Goal: Transaction & Acquisition: Purchase product/service

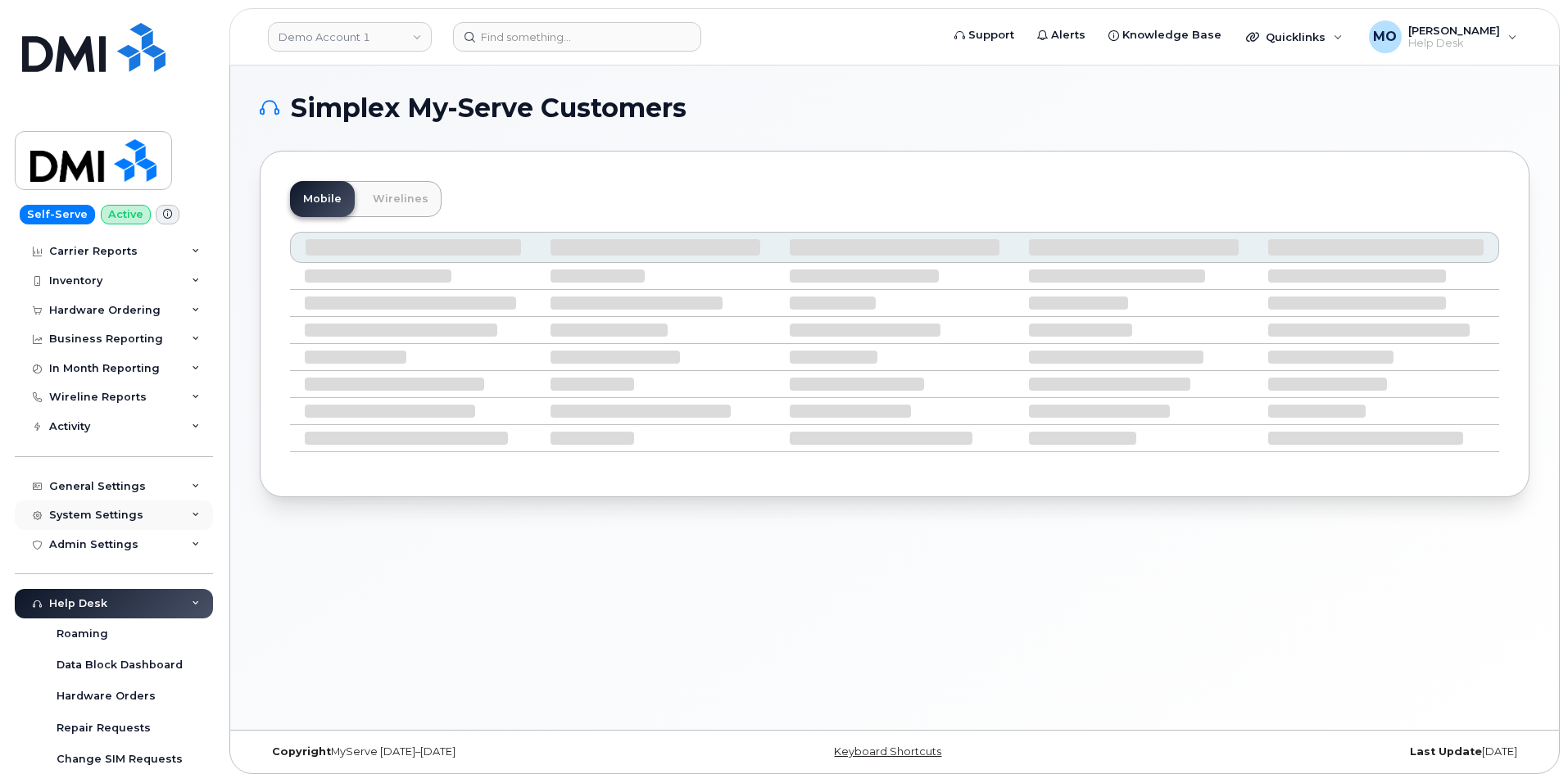
scroll to position [191, 0]
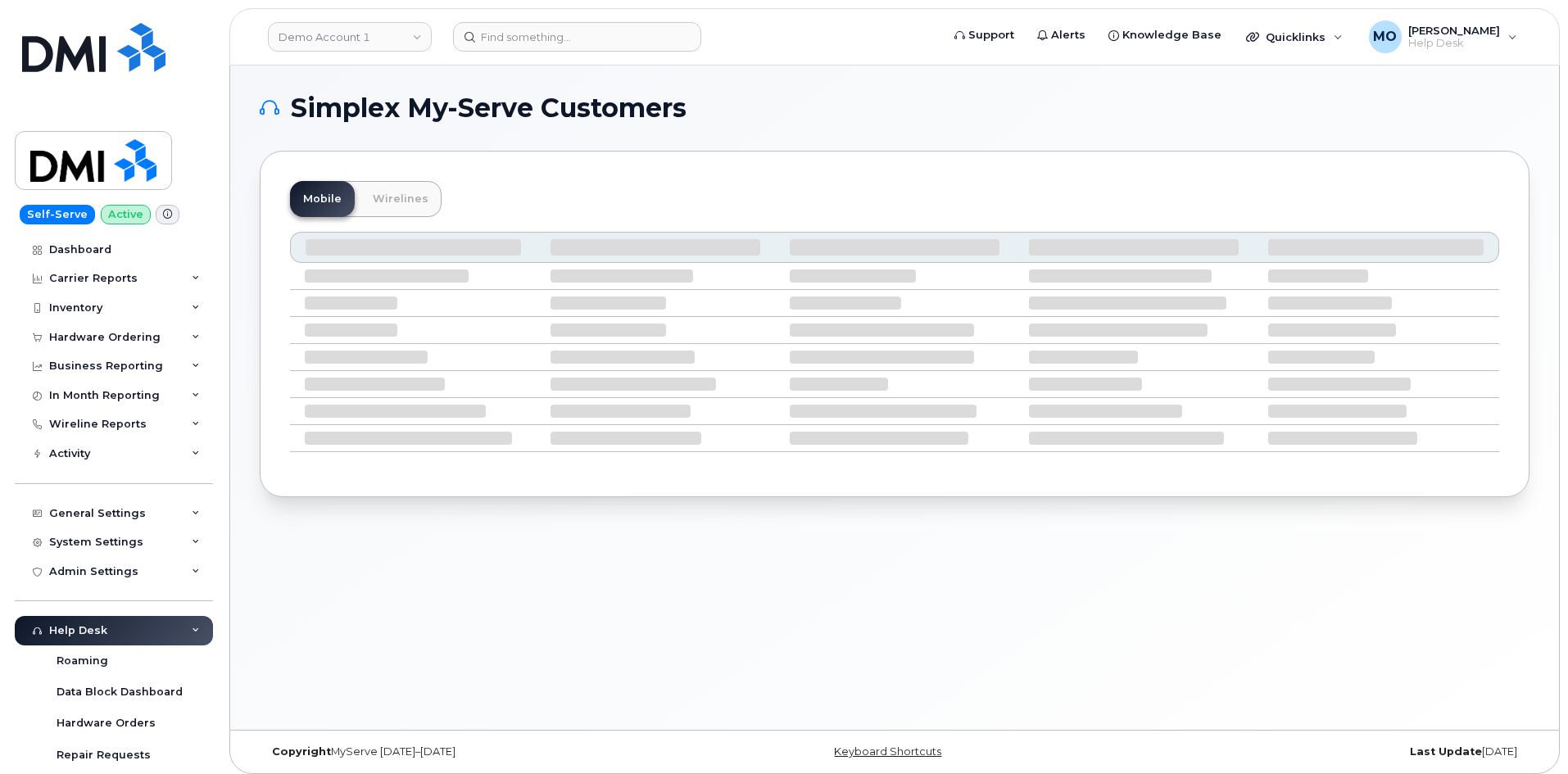
click at [539, 52] on header "Demo Account 1 Support Alerts Knowledge Base Quicklinks Suspend / Cancel Device…" at bounding box center [894, 37] width 1330 height 57
click at [537, 46] on input at bounding box center [577, 37] width 248 height 30
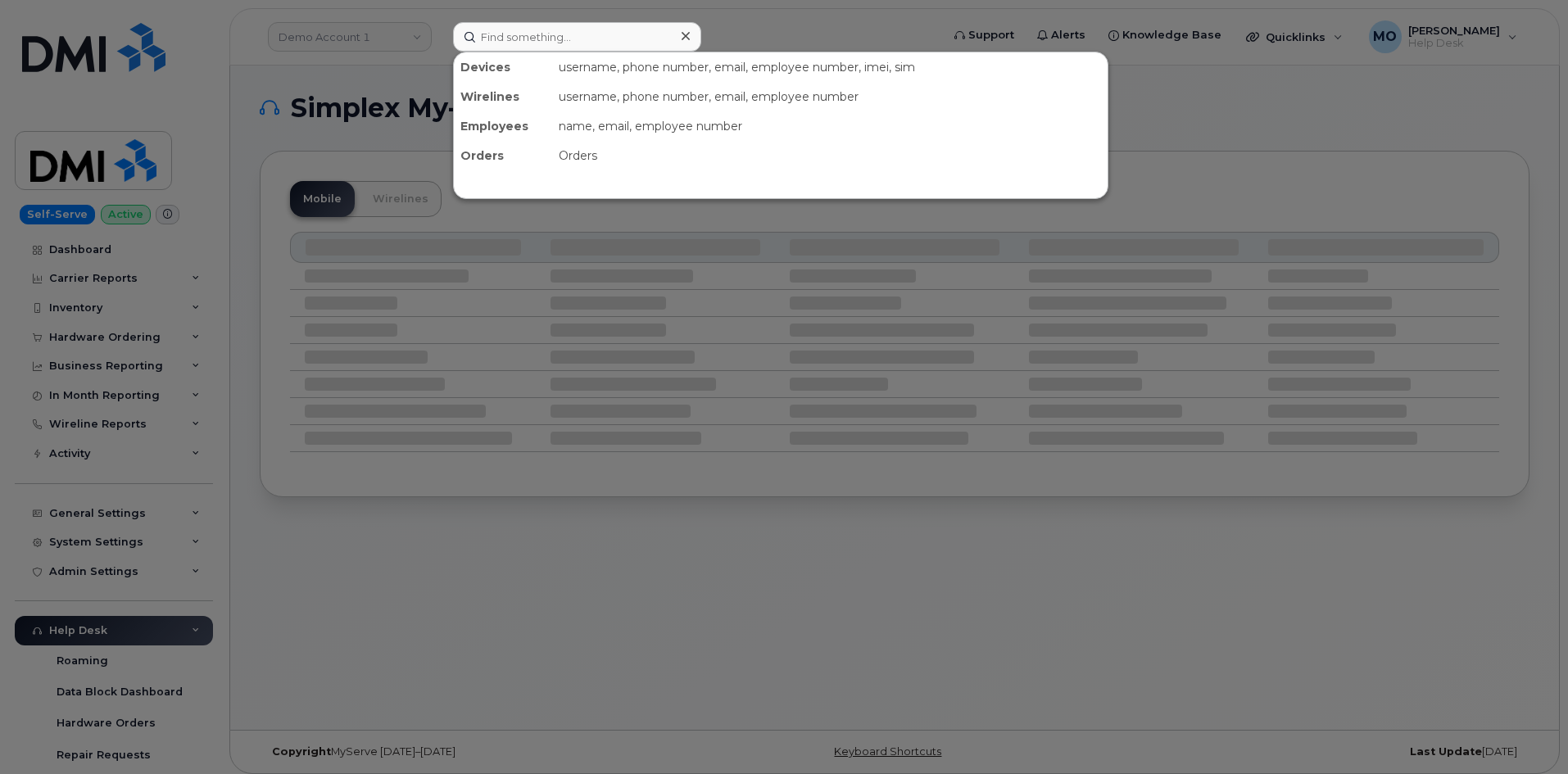
click at [386, 98] on div at bounding box center [784, 387] width 1568 height 774
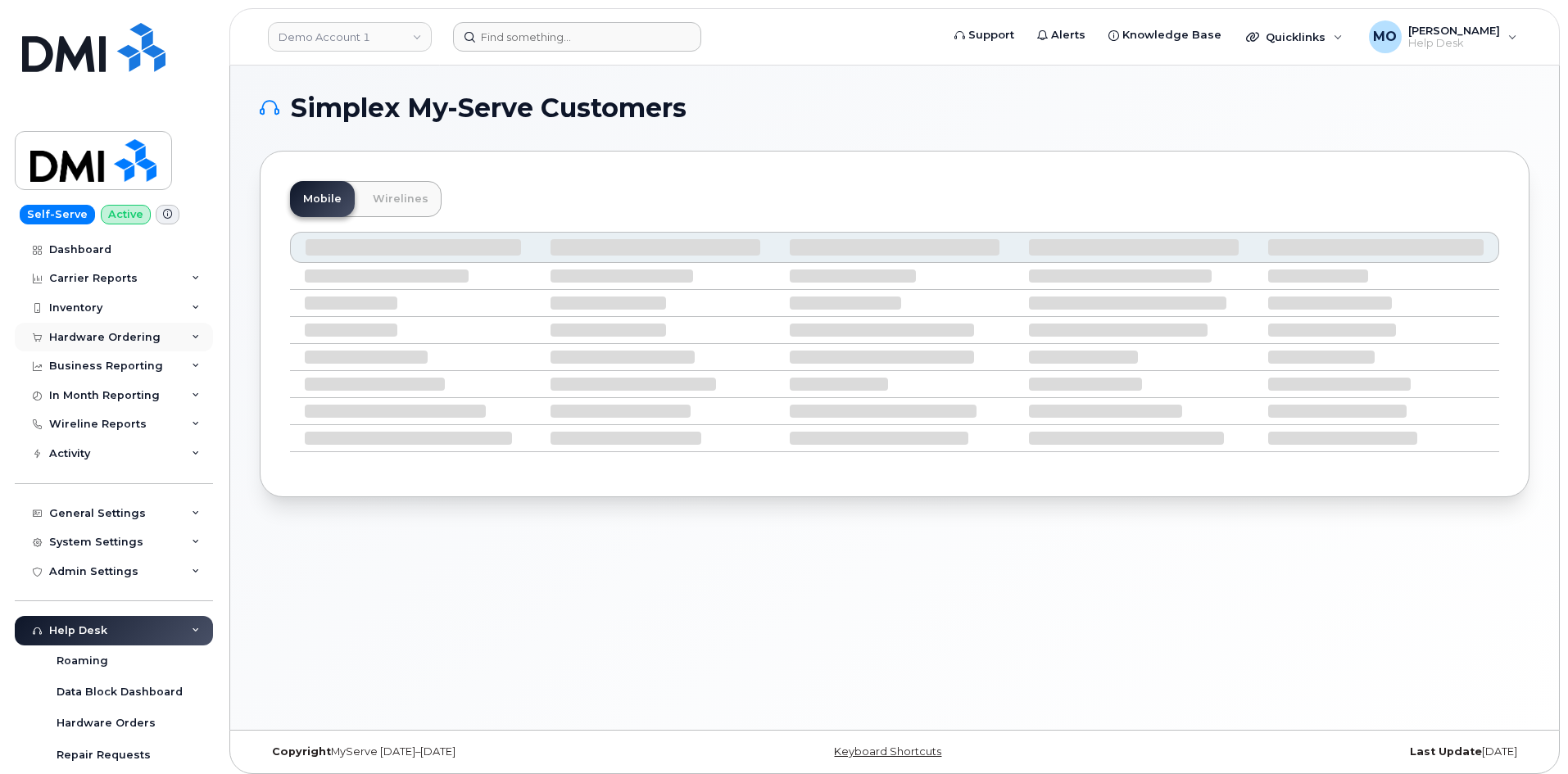
click at [156, 335] on div "Hardware Ordering" at bounding box center [113, 337] width 198 height 30
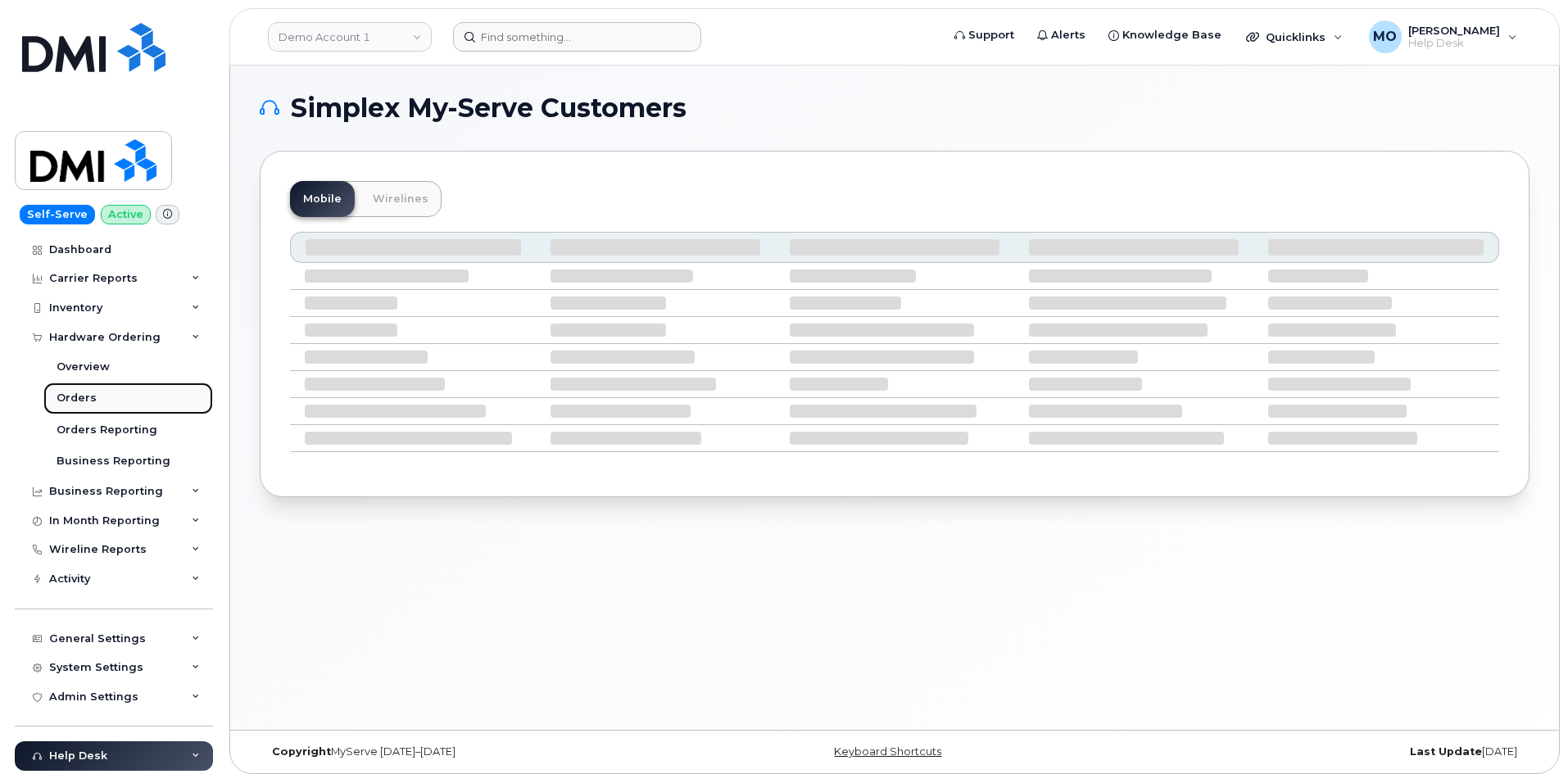
click at [115, 393] on link "Orders" at bounding box center [127, 398] width 170 height 31
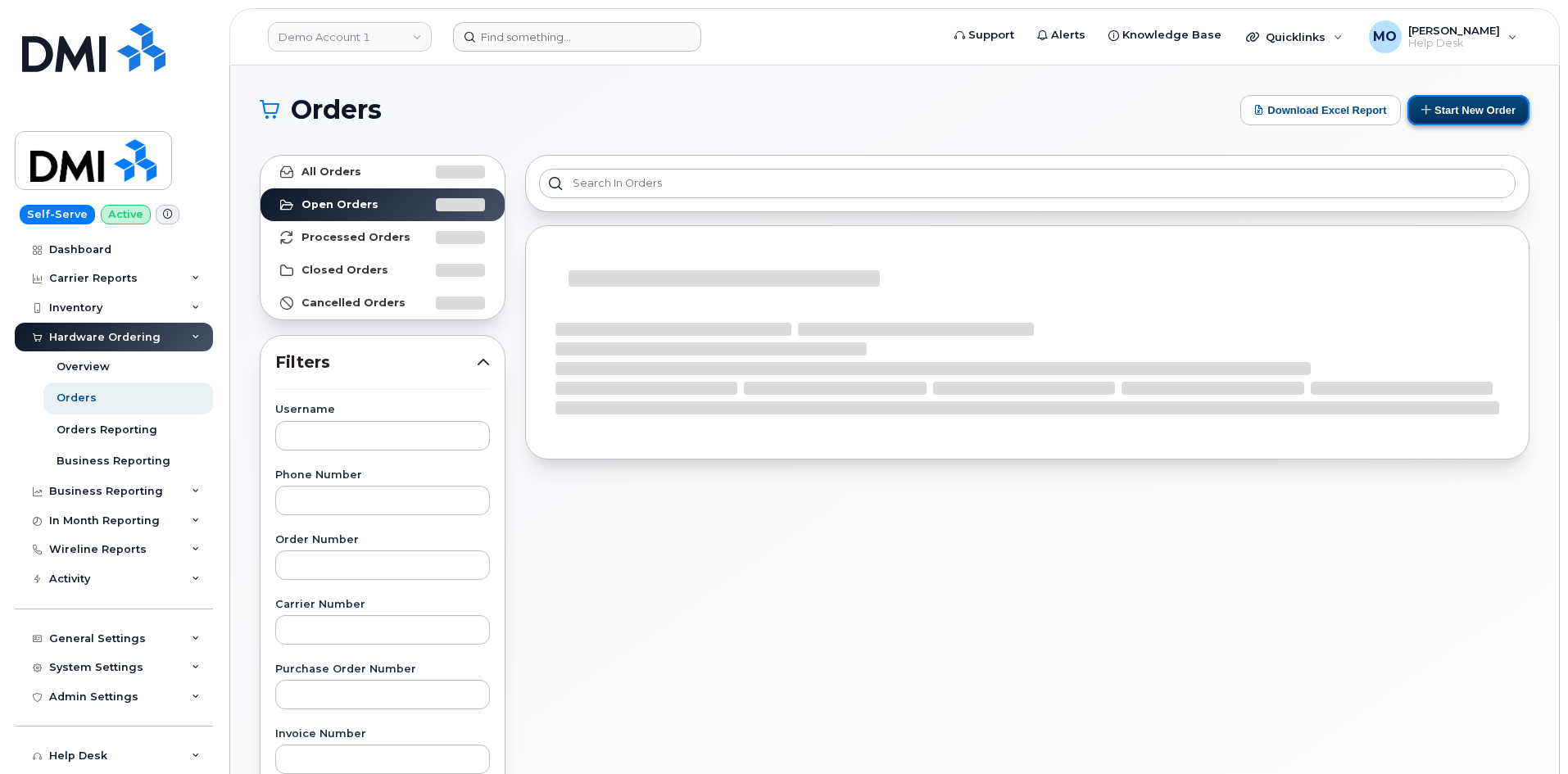
click at [1441, 111] on button "Start New Order" at bounding box center [1468, 110] width 122 height 30
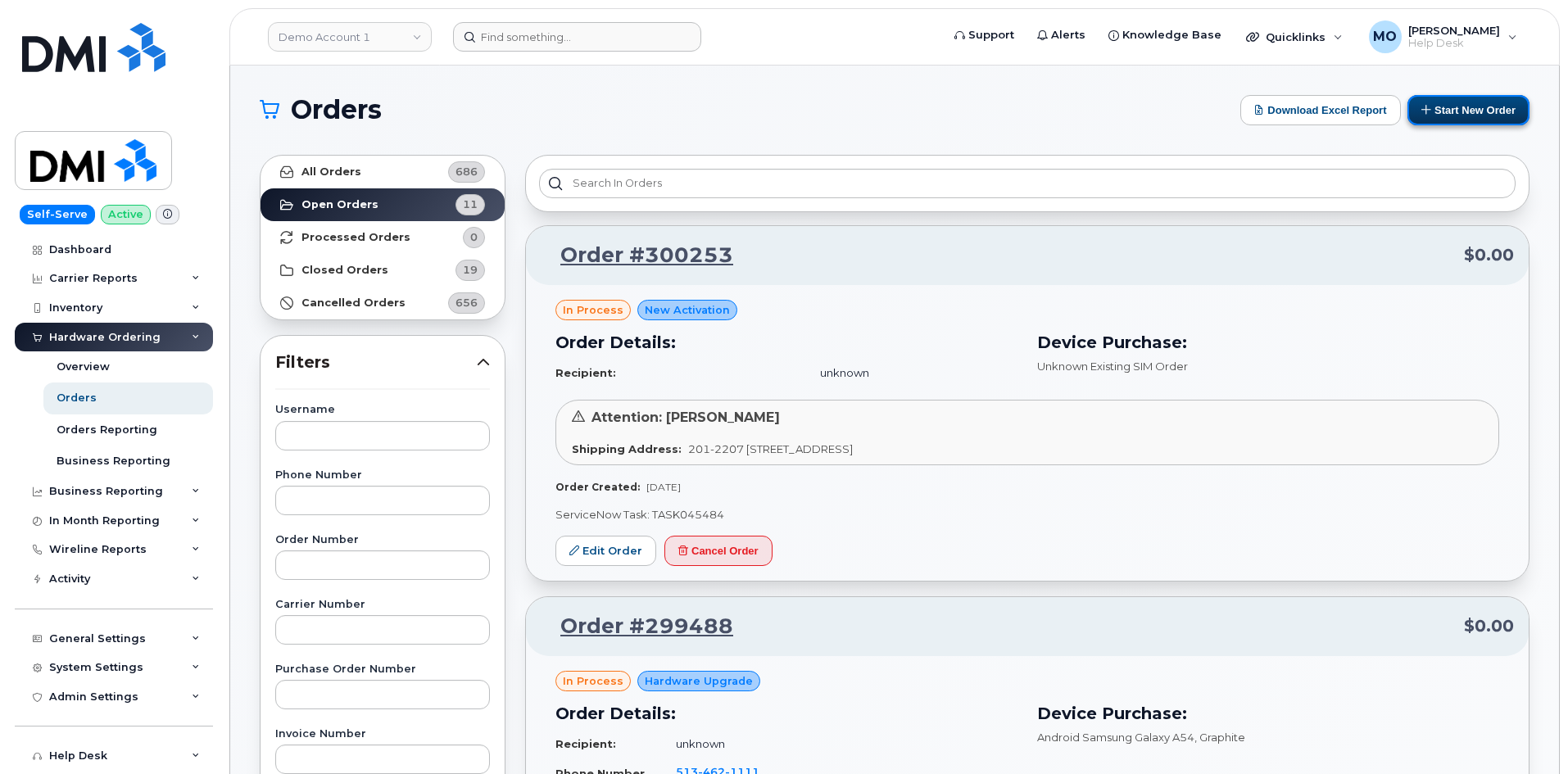
click at [1455, 106] on button "Start New Order" at bounding box center [1468, 110] width 122 height 30
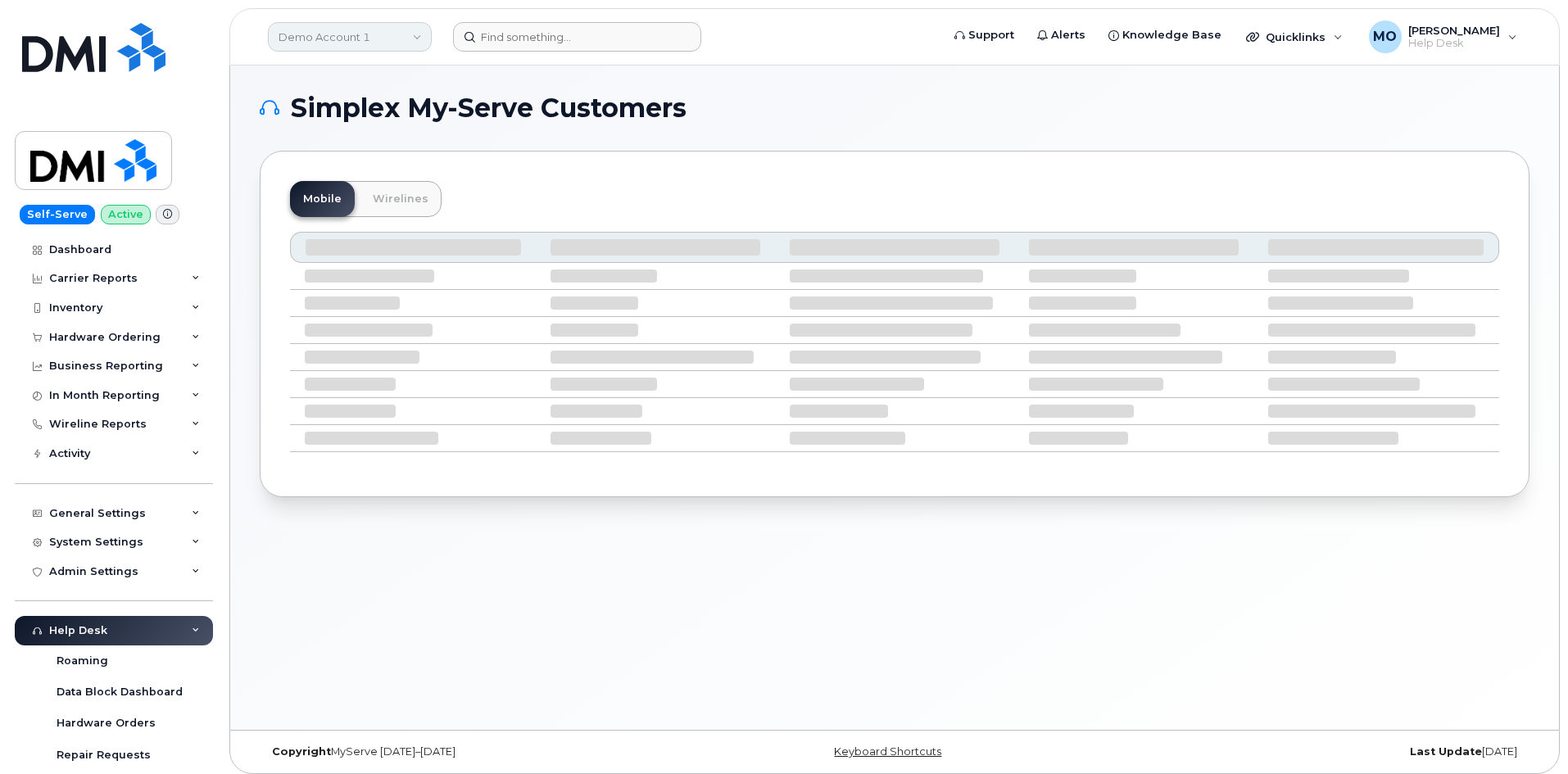
click at [404, 48] on link "Demo Account 1" at bounding box center [350, 37] width 164 height 30
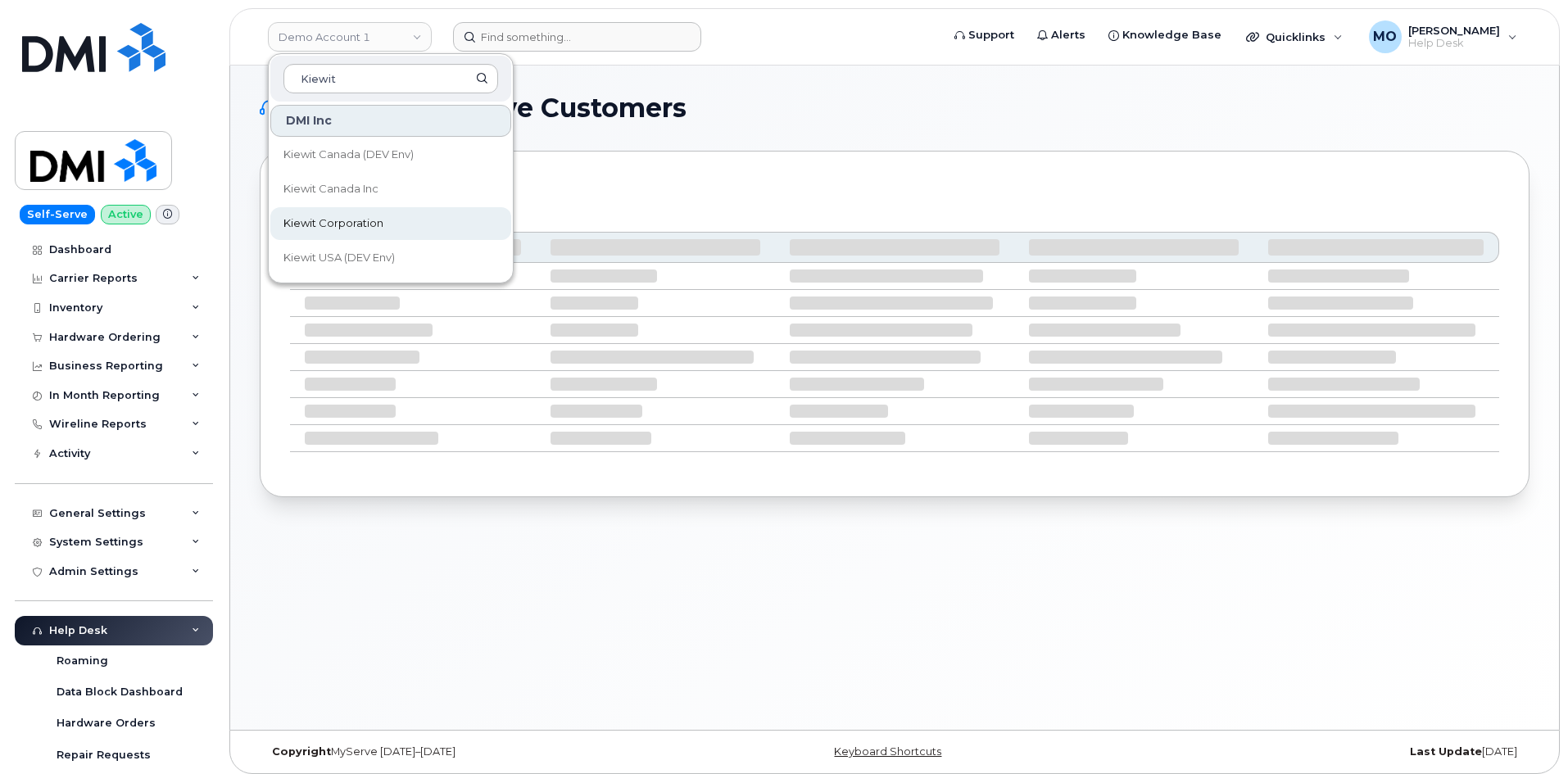
type input "Kiewit"
drag, startPoint x: 400, startPoint y: 217, endPoint x: 409, endPoint y: 208, distance: 12.7
click at [399, 217] on link "Kiewit Corporation" at bounding box center [390, 223] width 241 height 33
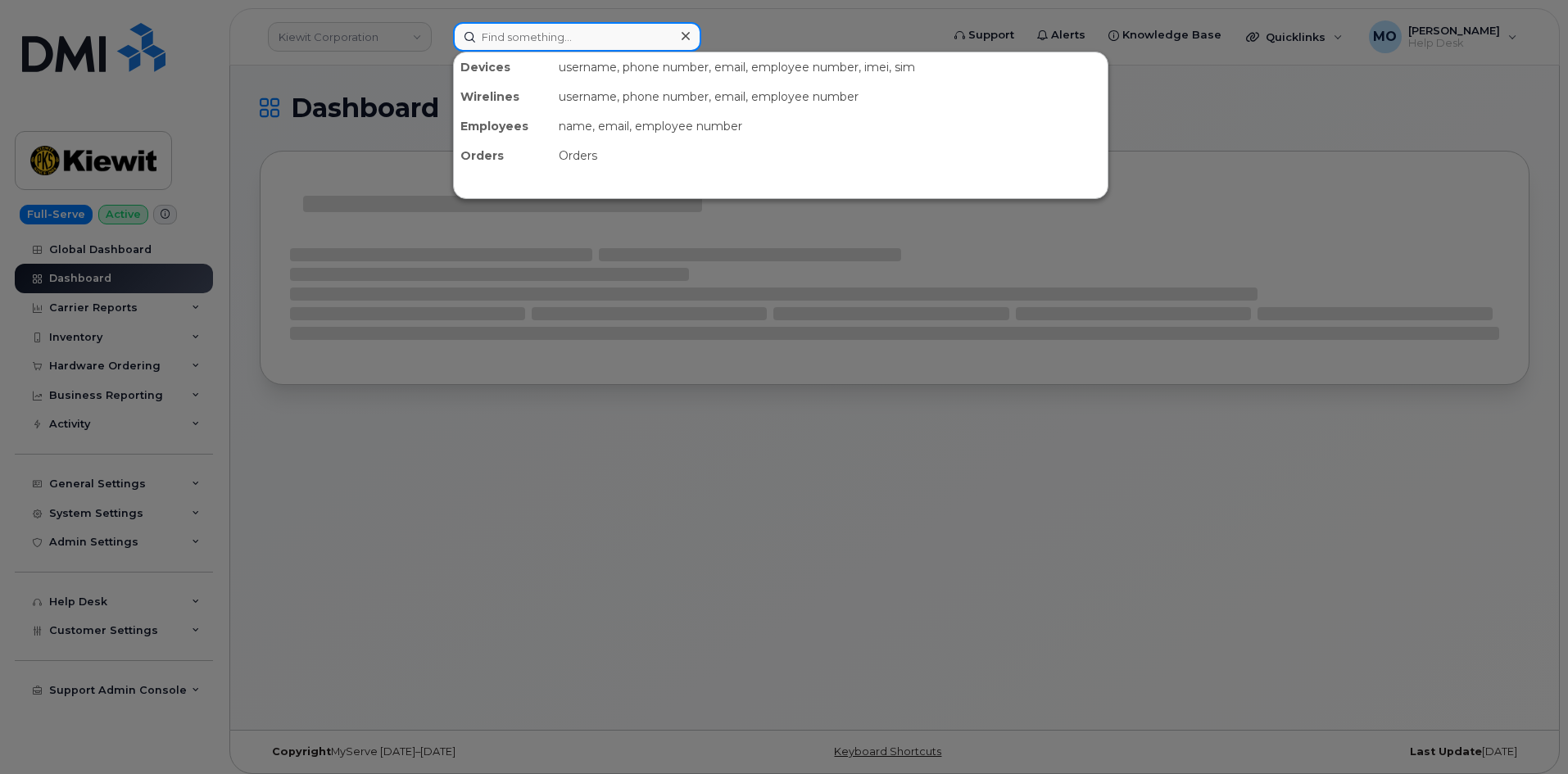
drag, startPoint x: 531, startPoint y: 42, endPoint x: 522, endPoint y: 48, distance: 10.8
click at [526, 47] on input at bounding box center [577, 37] width 248 height 30
click at [418, 214] on div at bounding box center [784, 387] width 1568 height 774
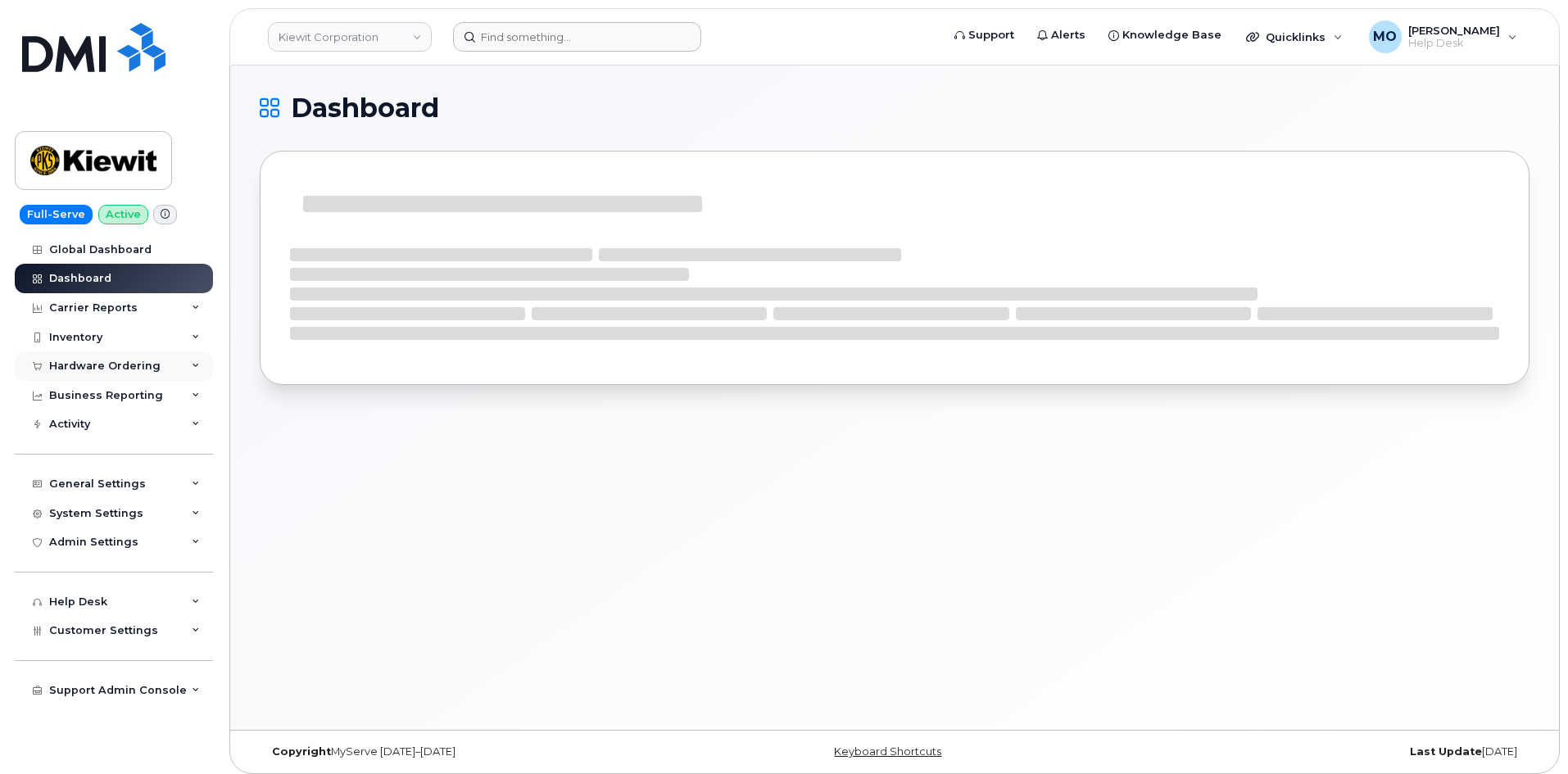
click at [164, 366] on div "Hardware Ordering" at bounding box center [113, 366] width 198 height 30
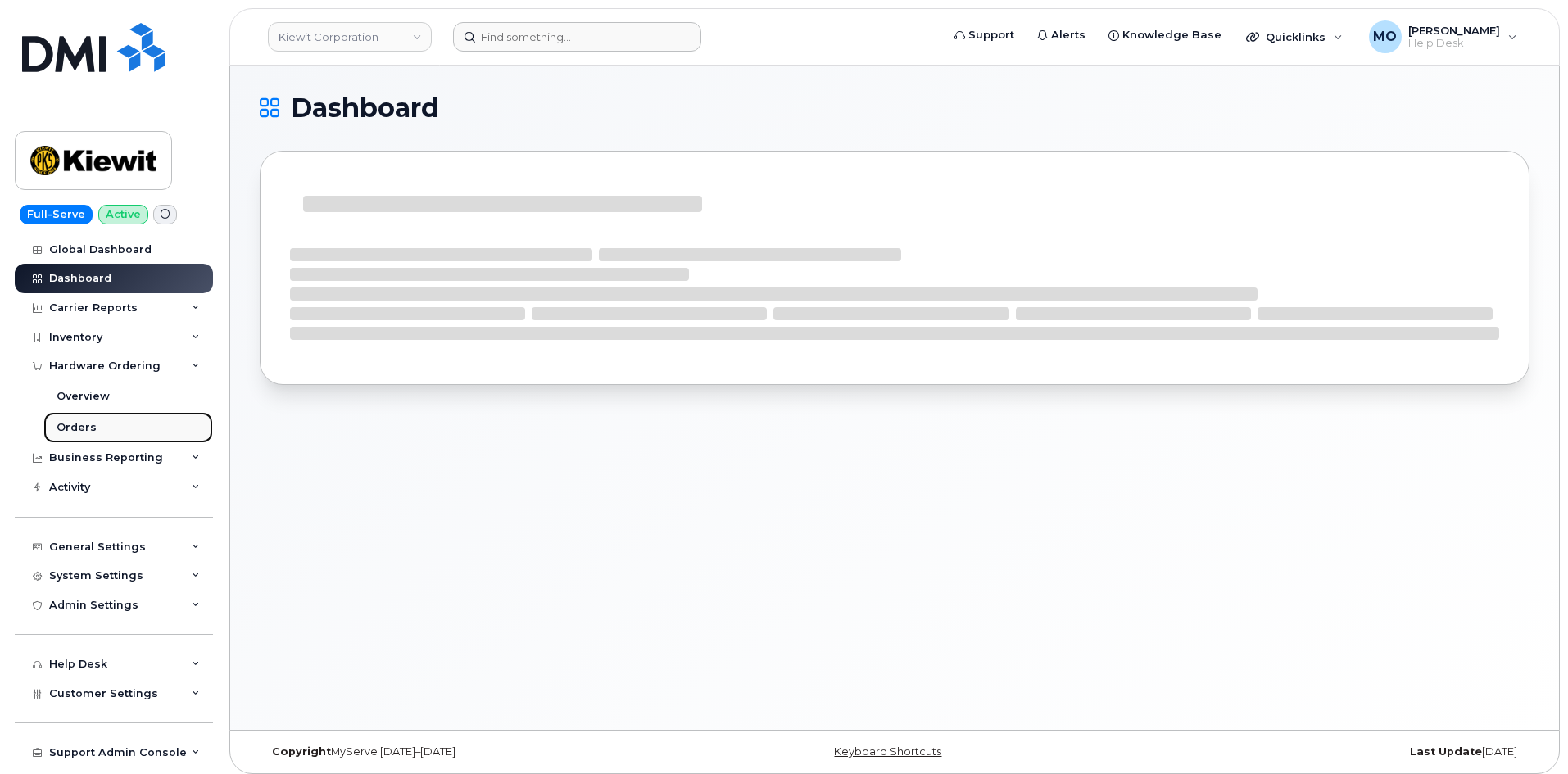
click at [135, 431] on link "Orders" at bounding box center [127, 427] width 170 height 31
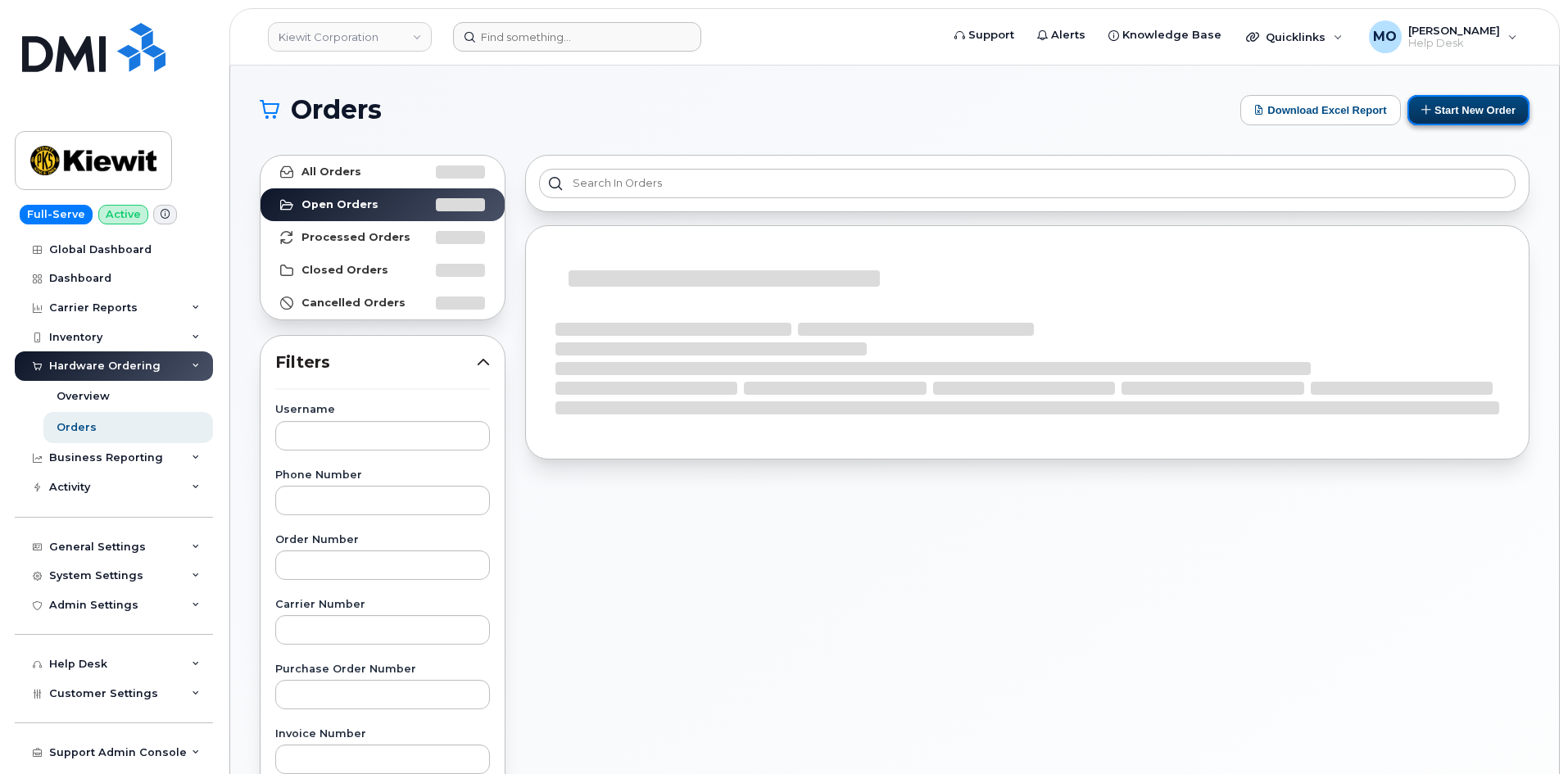
click at [1490, 116] on button "Start New Order" at bounding box center [1468, 110] width 122 height 30
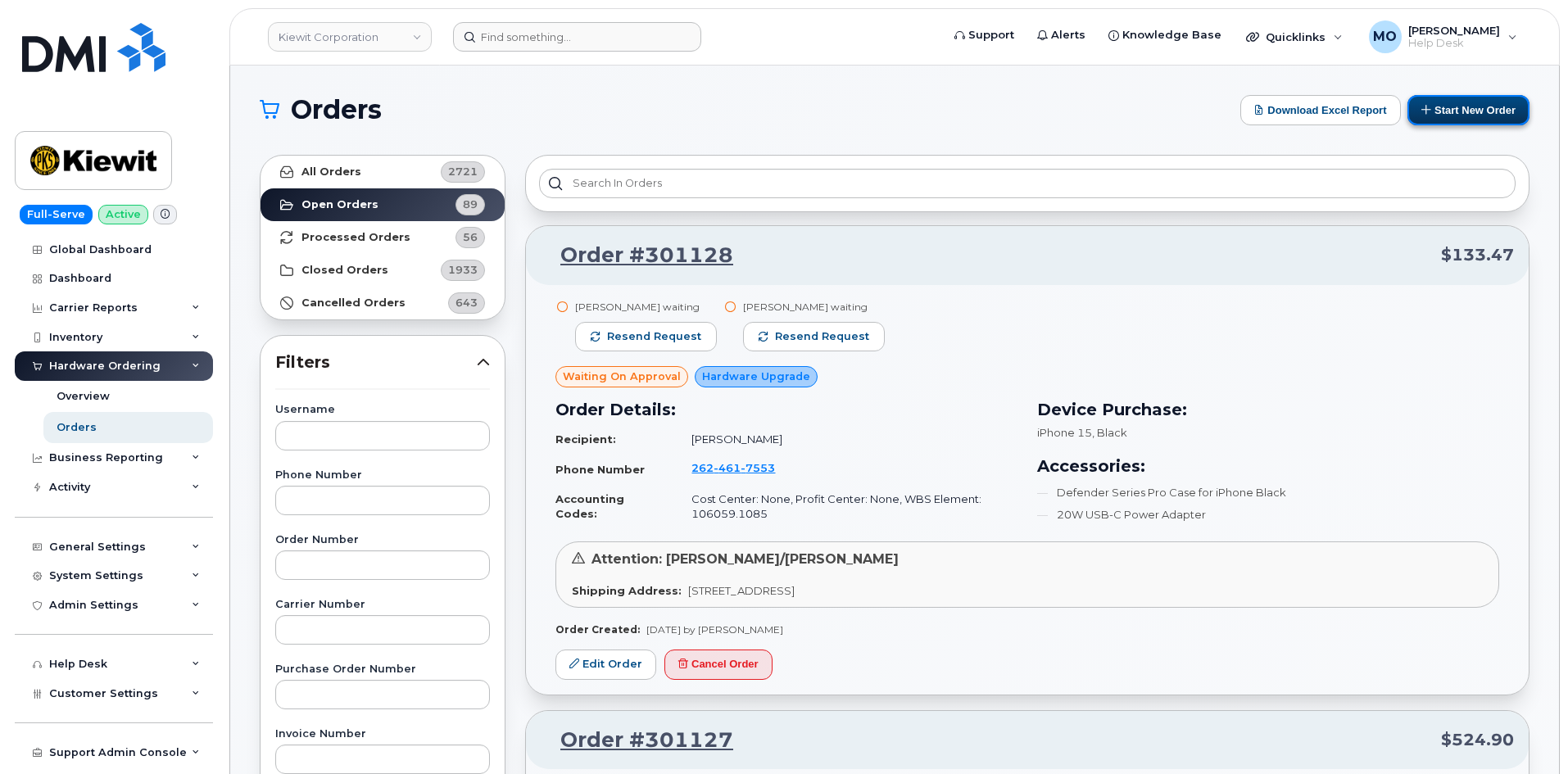
click at [1429, 109] on icon at bounding box center [1427, 109] width 11 height 11
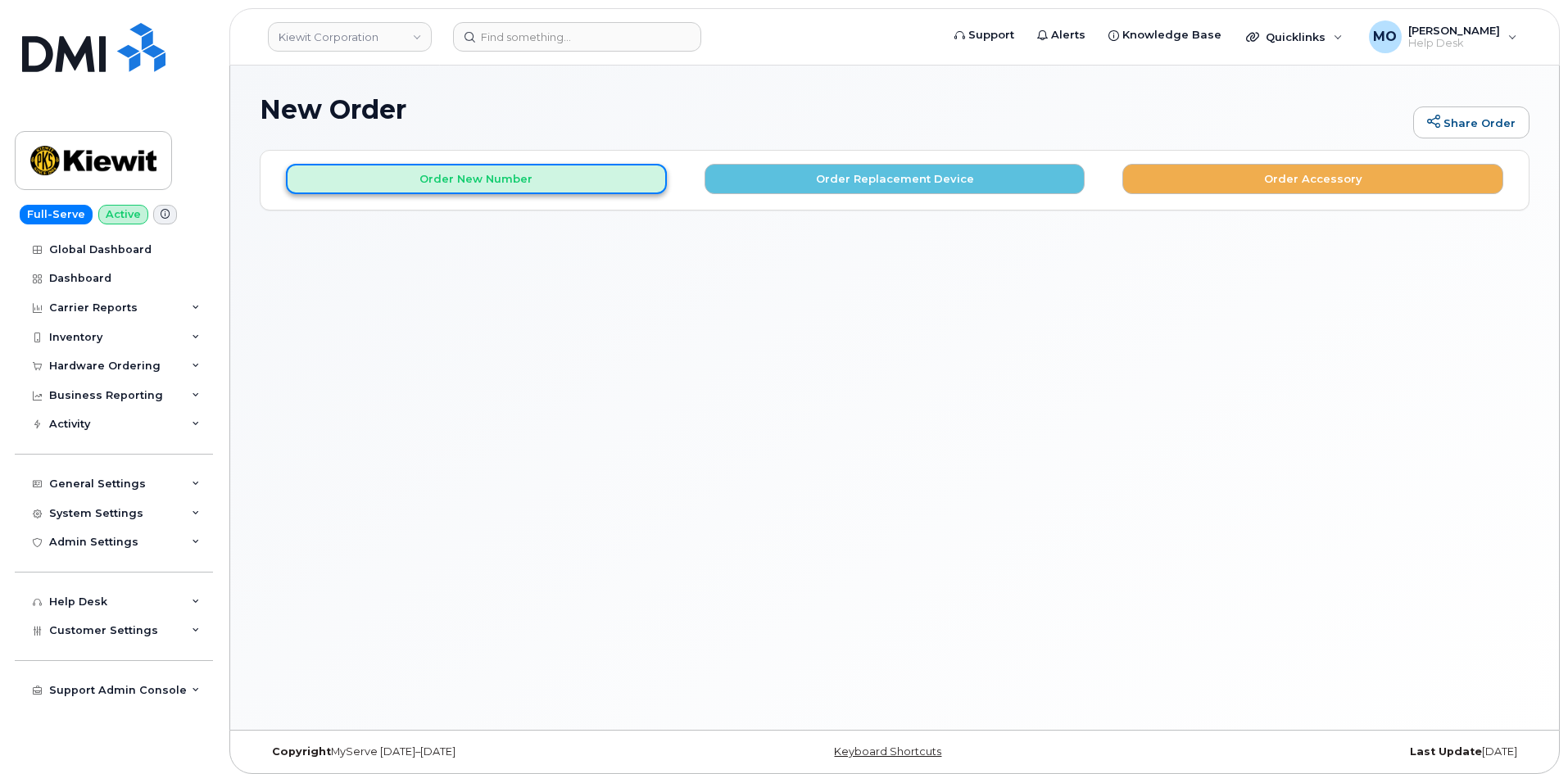
click at [569, 183] on button "Order New Number" at bounding box center [476, 179] width 381 height 30
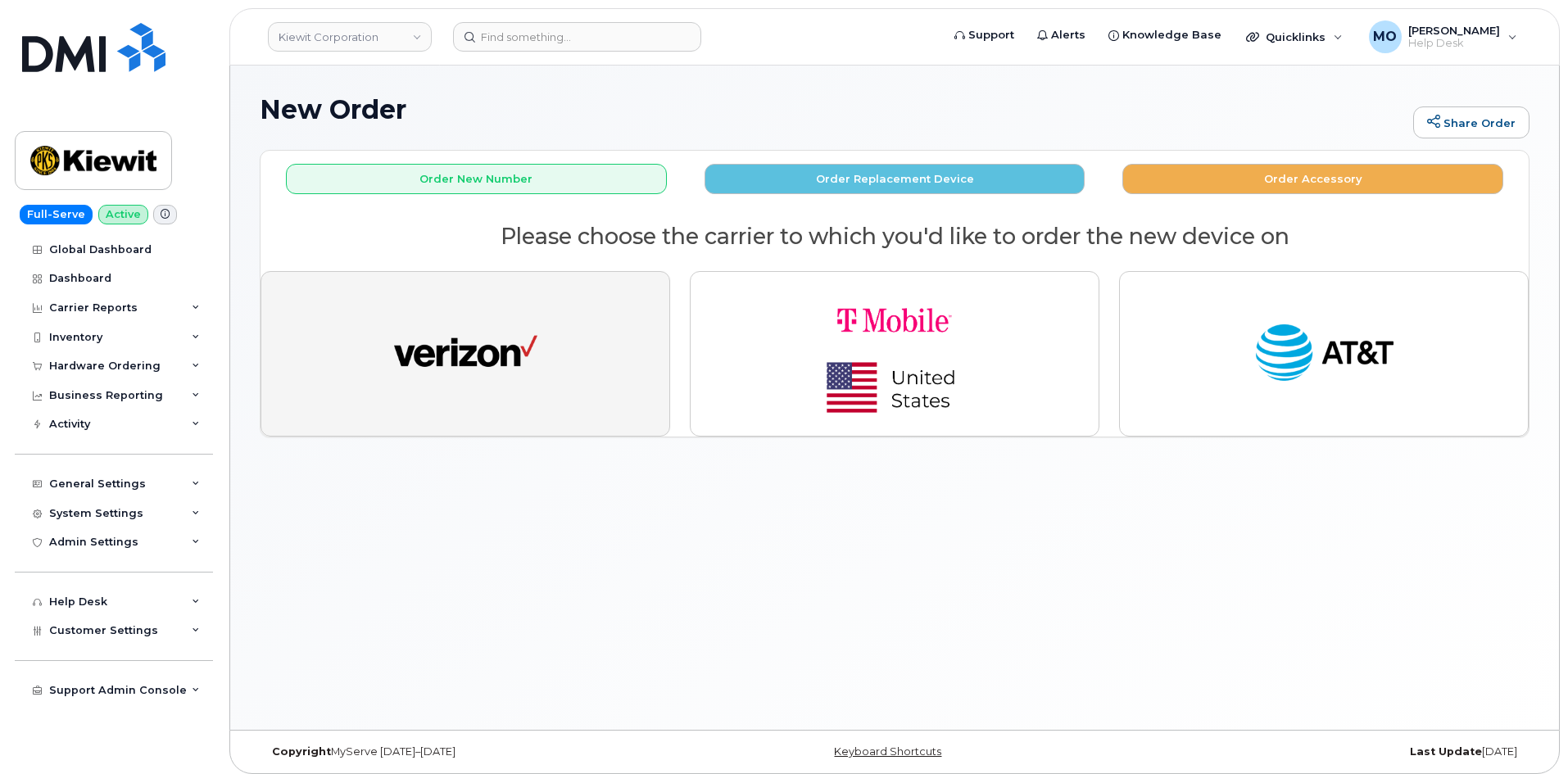
click at [549, 300] on button "button" at bounding box center [465, 353] width 410 height 166
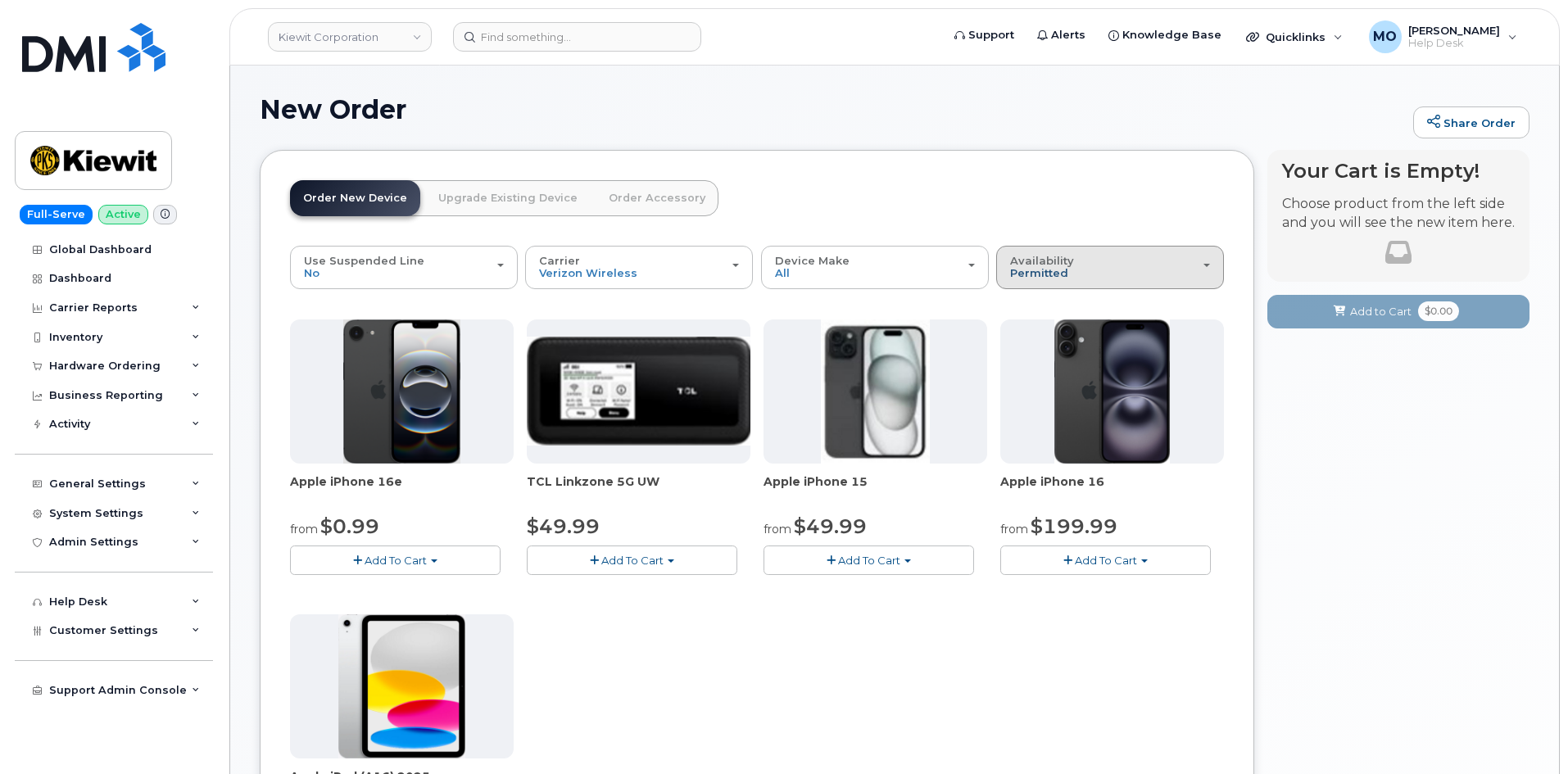
click at [1043, 273] on span "Permitted" at bounding box center [1039, 273] width 58 height 13
click at [1021, 330] on label "All" at bounding box center [1017, 333] width 34 height 20
click at [0, 0] on input "All" at bounding box center [0, 0] width 0 height 0
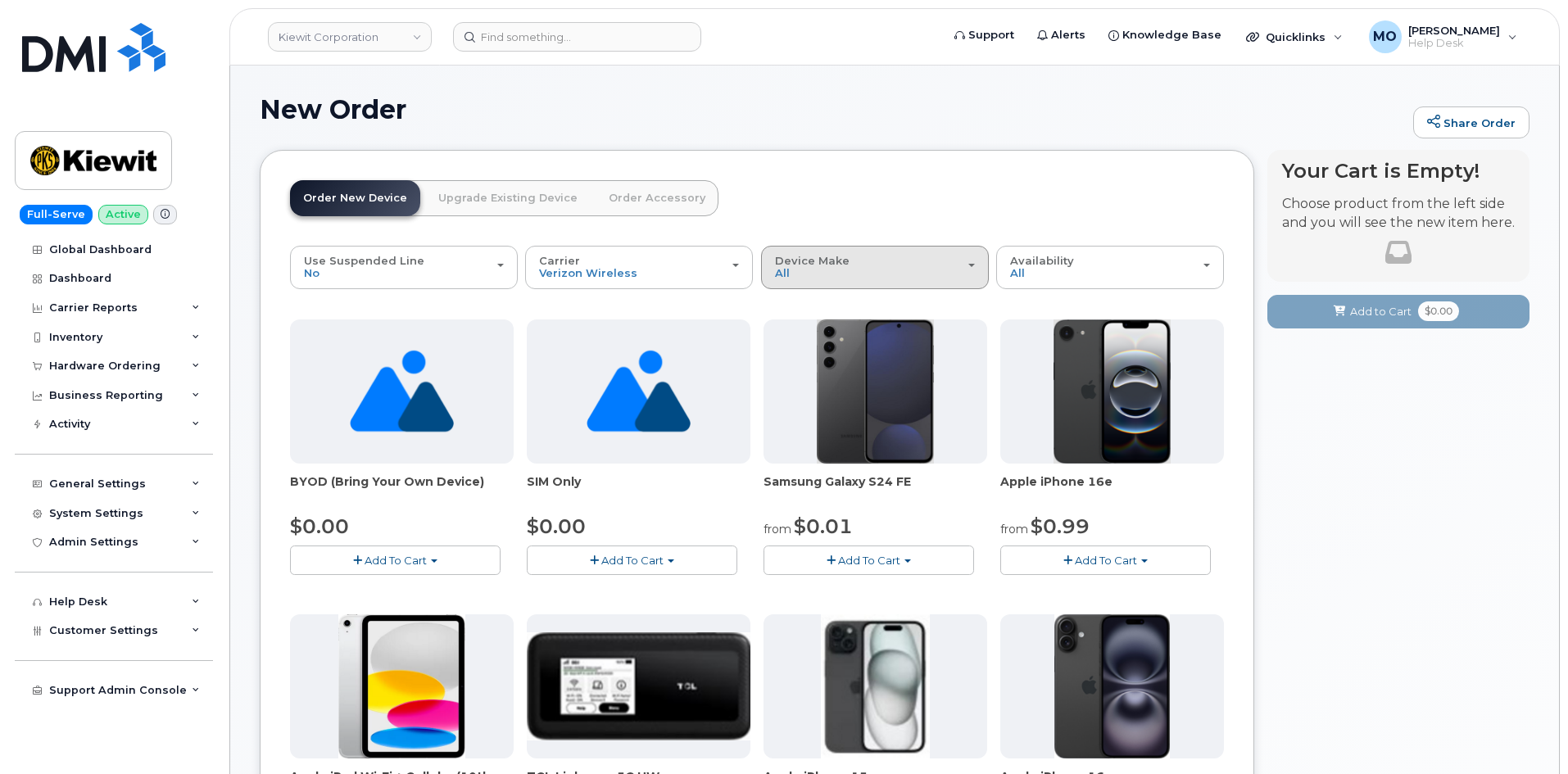
click at [839, 274] on div "Device Make All Android Cell Phone iPhone Modem Tablet" at bounding box center [875, 267] width 200 height 25
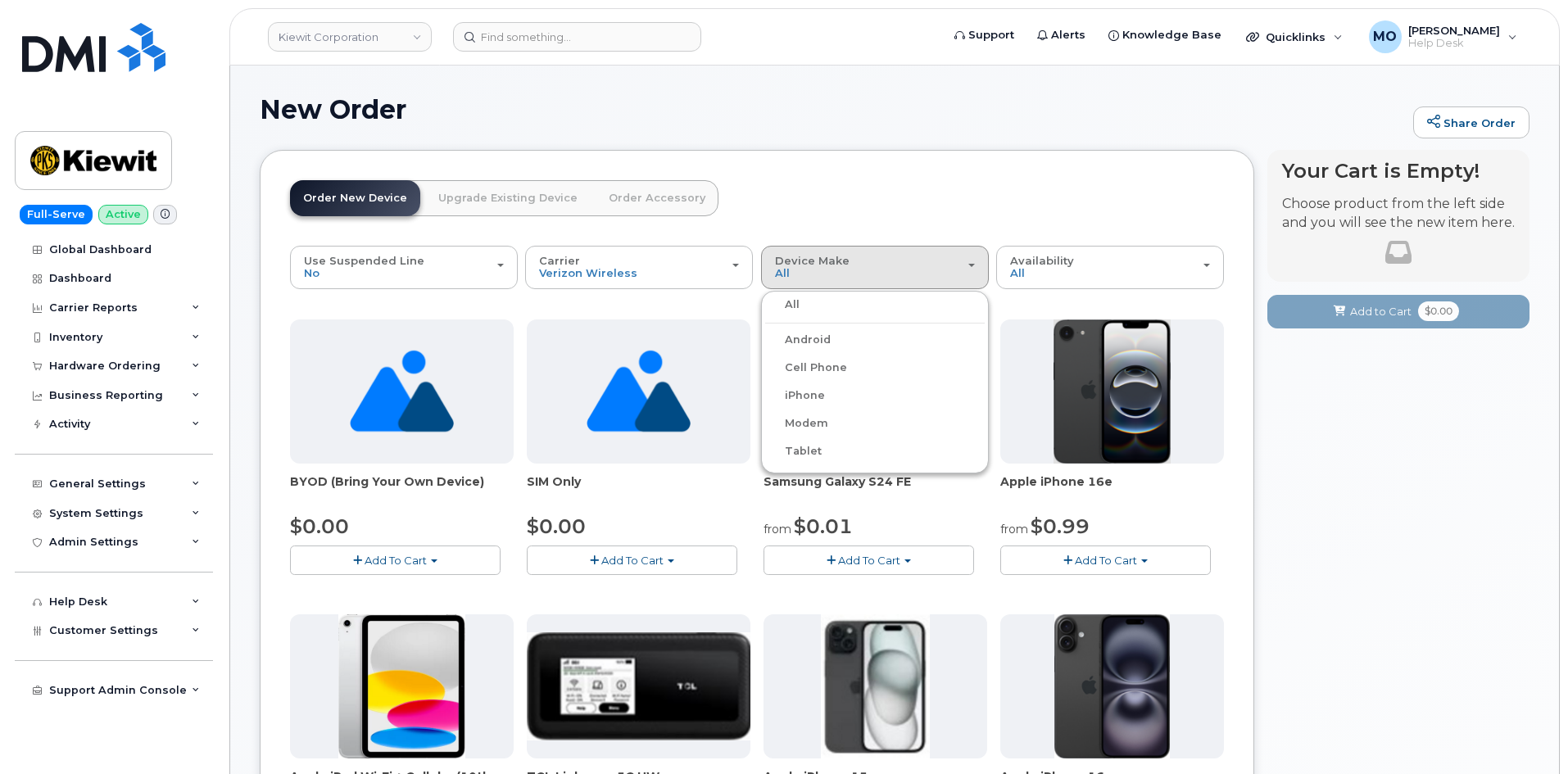
click at [809, 452] on label "Tablet" at bounding box center [793, 451] width 57 height 20
click at [0, 0] on input "Tablet" at bounding box center [0, 0] width 0 height 0
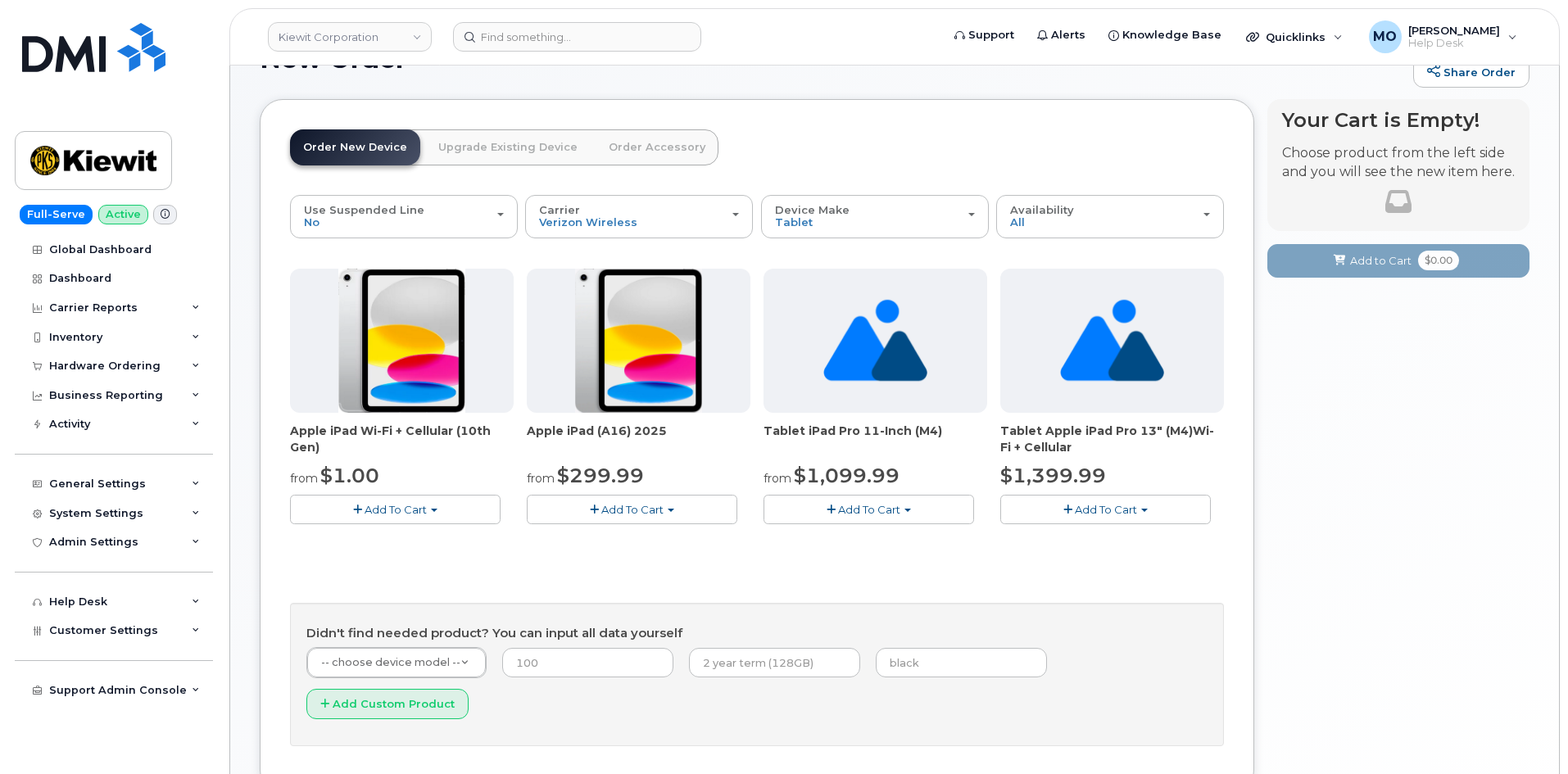
scroll to position [90, 0]
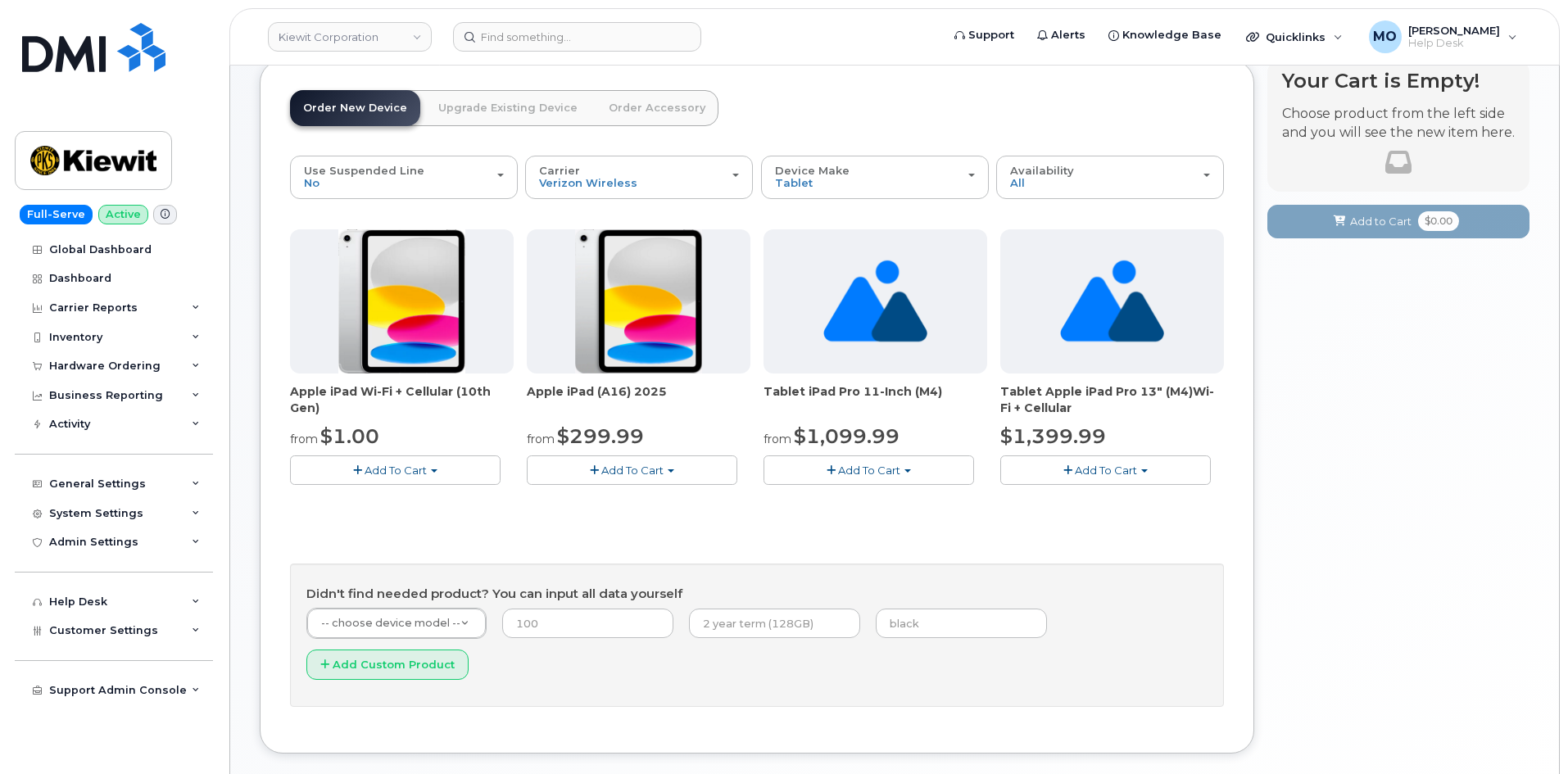
click at [397, 477] on button "Add To Cart" at bounding box center [395, 470] width 211 height 29
click at [402, 524] on link "$249.99 - 2 Year Term (256 GB)" at bounding box center [396, 520] width 203 height 21
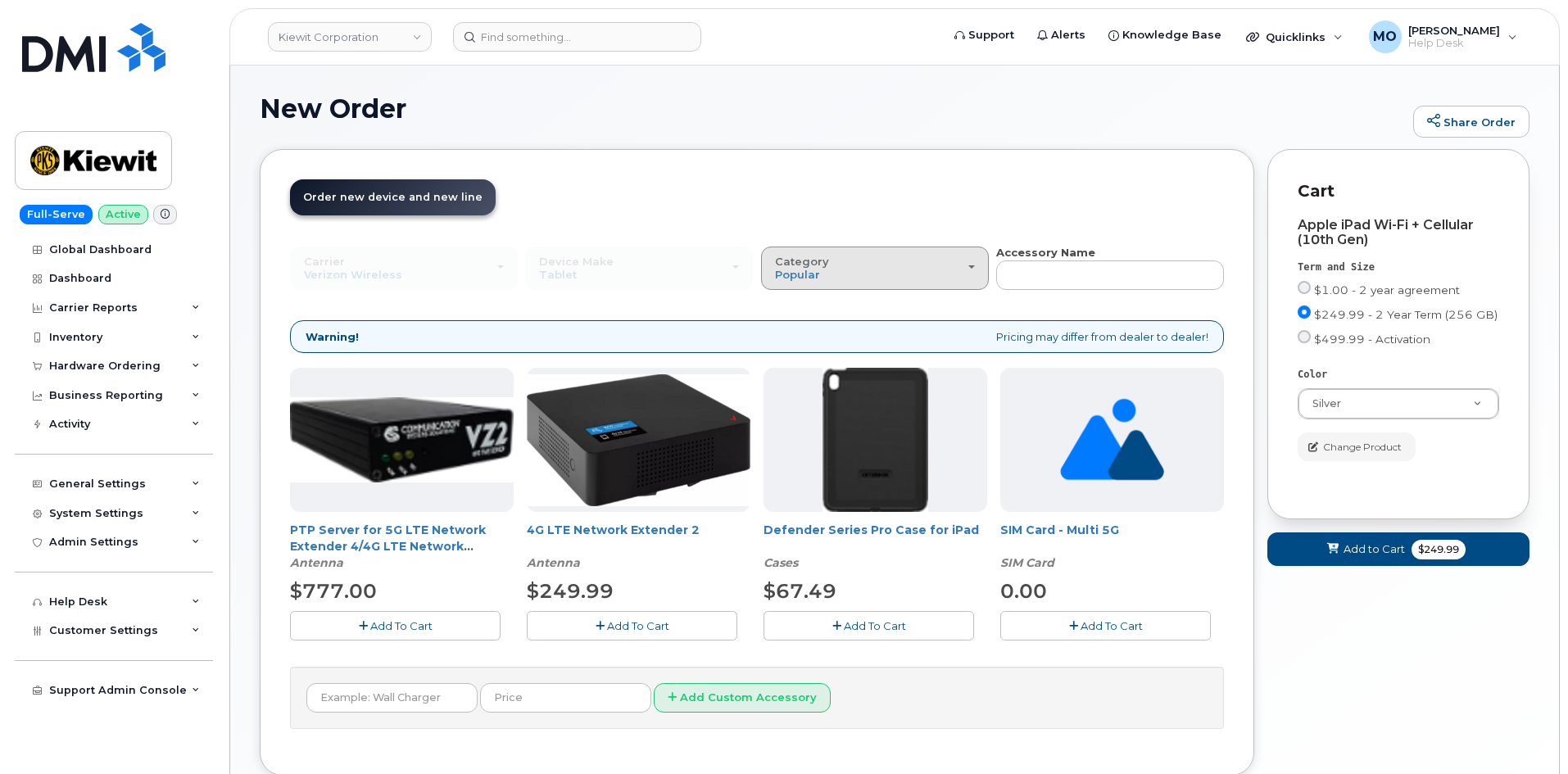
scroll to position [0, 0]
click at [833, 278] on div "Category Popular" at bounding box center [875, 269] width 200 height 25
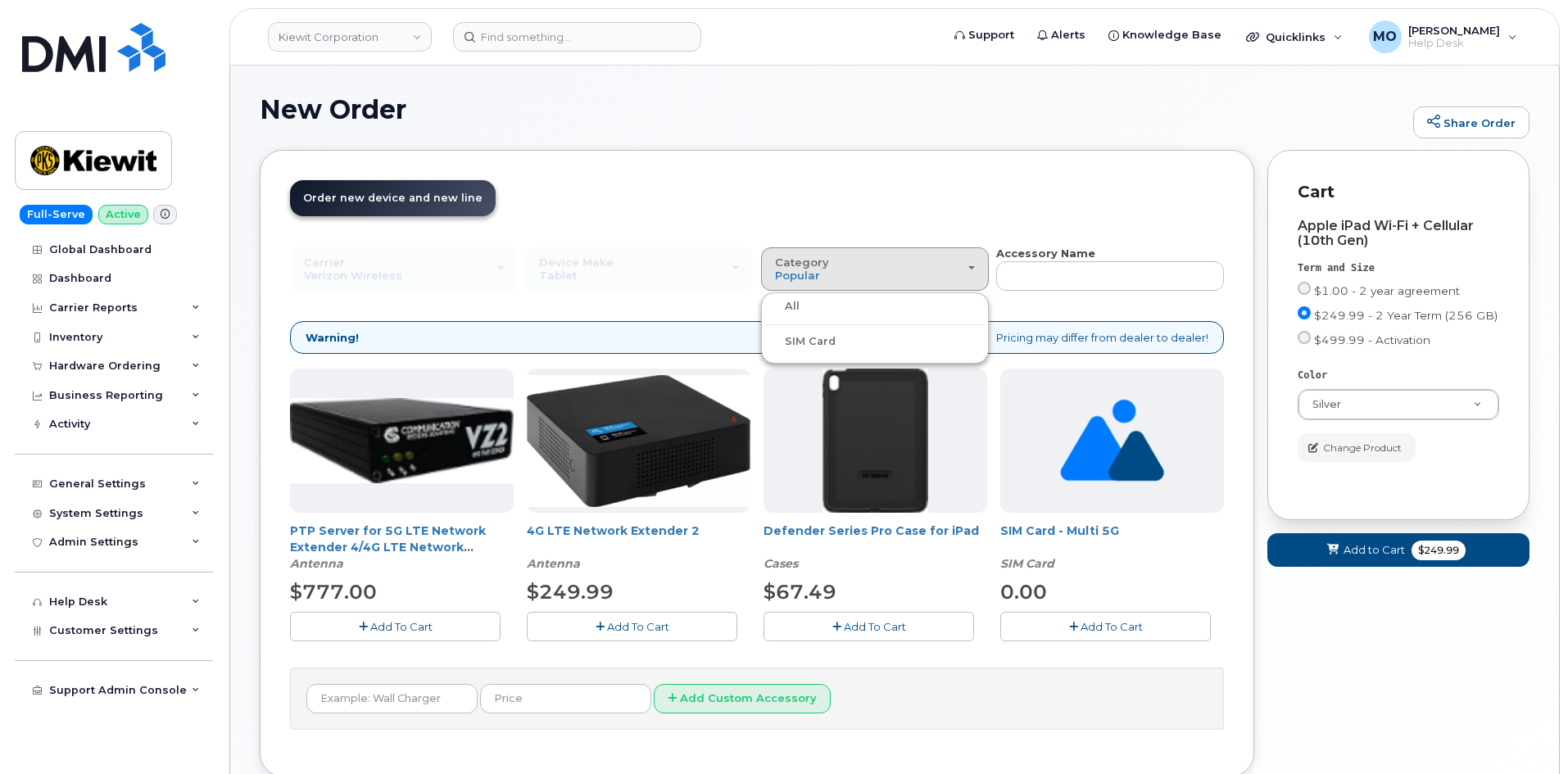
click at [827, 312] on div "All" at bounding box center [875, 307] width 220 height 20
click at [807, 272] on span "Popular" at bounding box center [797, 275] width 45 height 13
click at [796, 307] on label "All" at bounding box center [782, 307] width 34 height 20
click at [0, 0] on input "All" at bounding box center [0, 0] width 0 height 0
click at [841, 269] on div "Category Popular" at bounding box center [875, 269] width 200 height 25
